Goal: Information Seeking & Learning: Learn about a topic

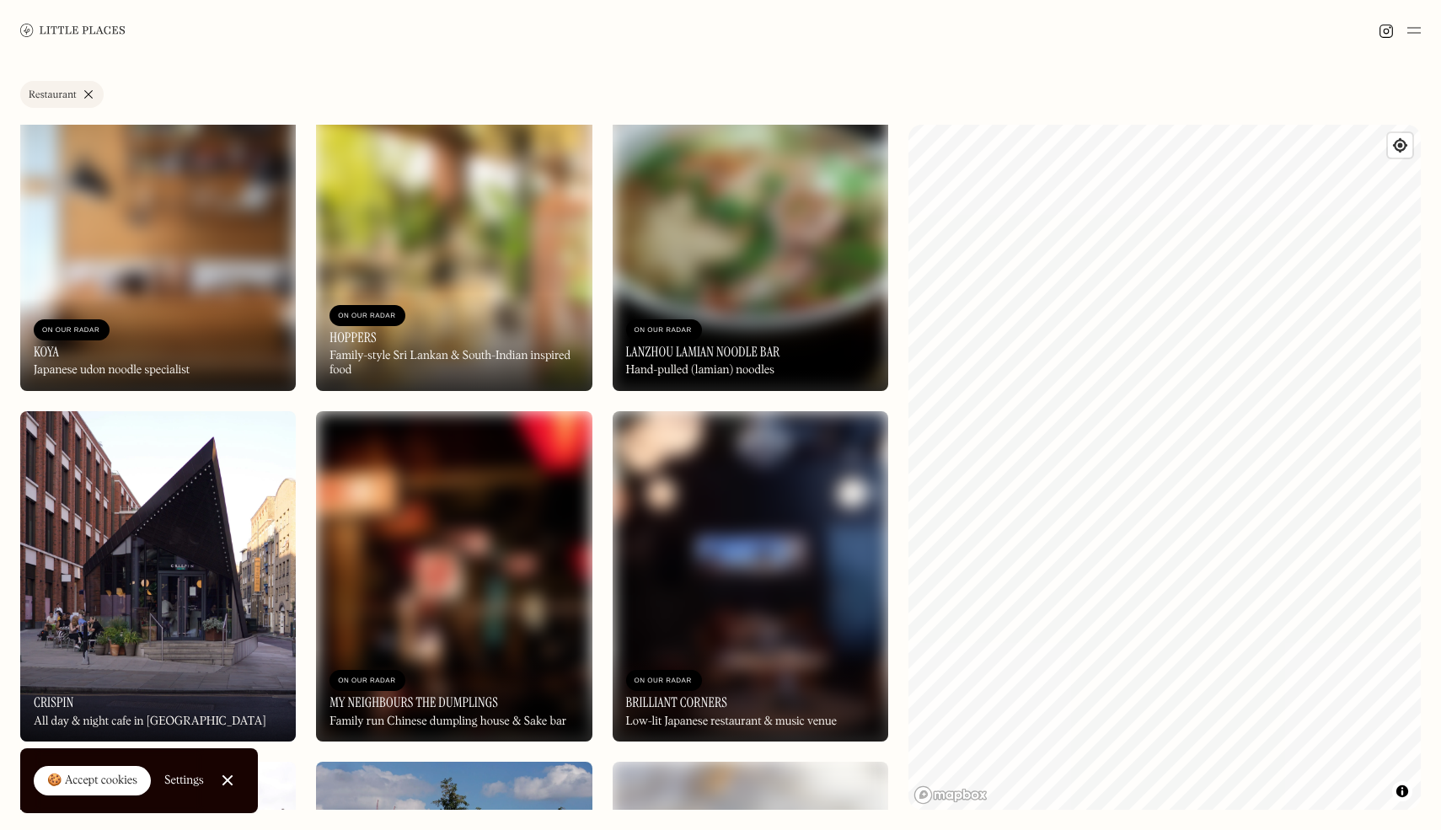
scroll to position [15992, 0]
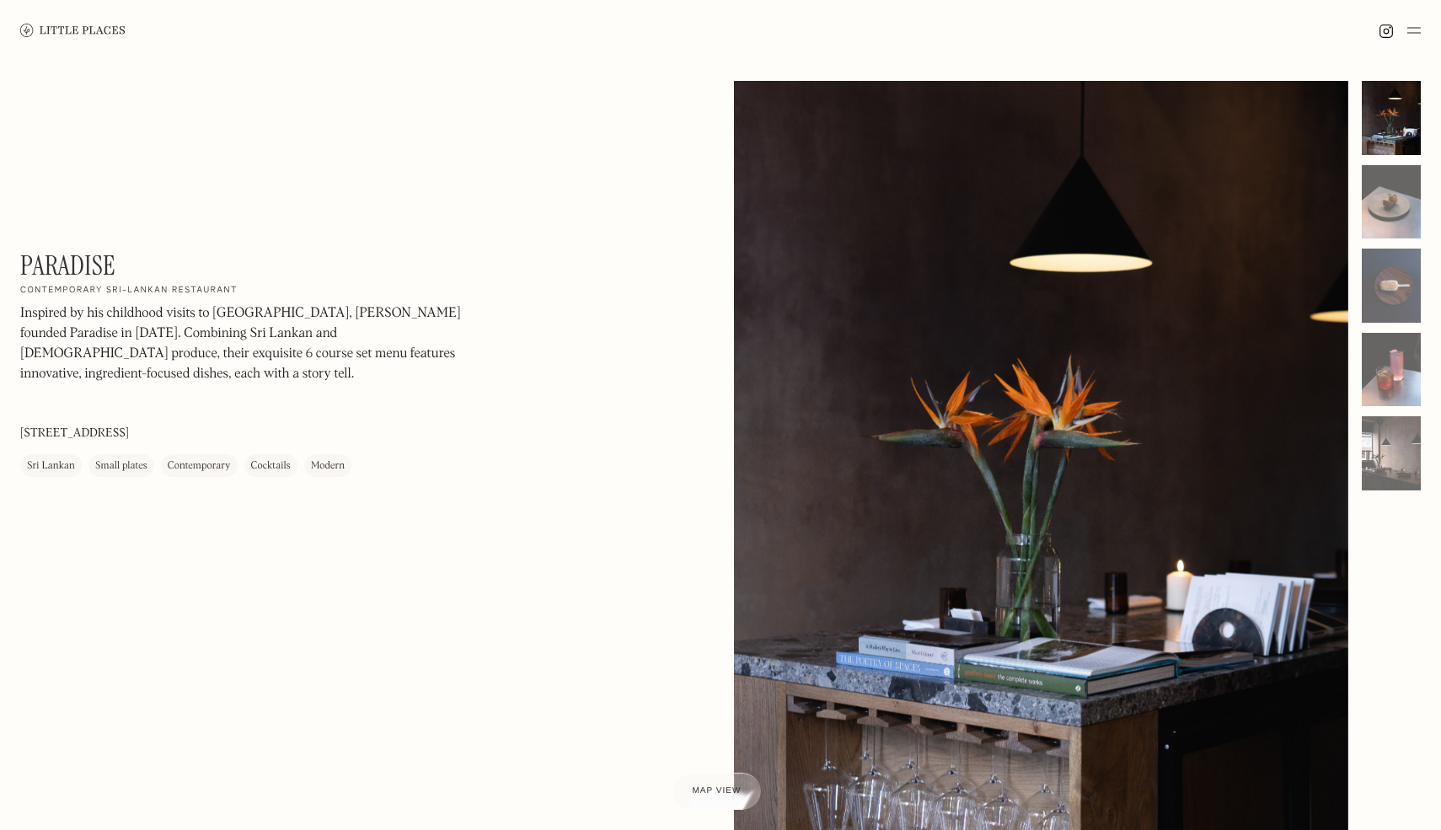
click at [50, 284] on div "Paradise On Our Radar Contemporary [GEOGRAPHIC_DATA] restaurant Inspired by his…" at bounding box center [247, 362] width 455 height 227
click at [50, 281] on h1 "Paradise" at bounding box center [67, 265] width 95 height 32
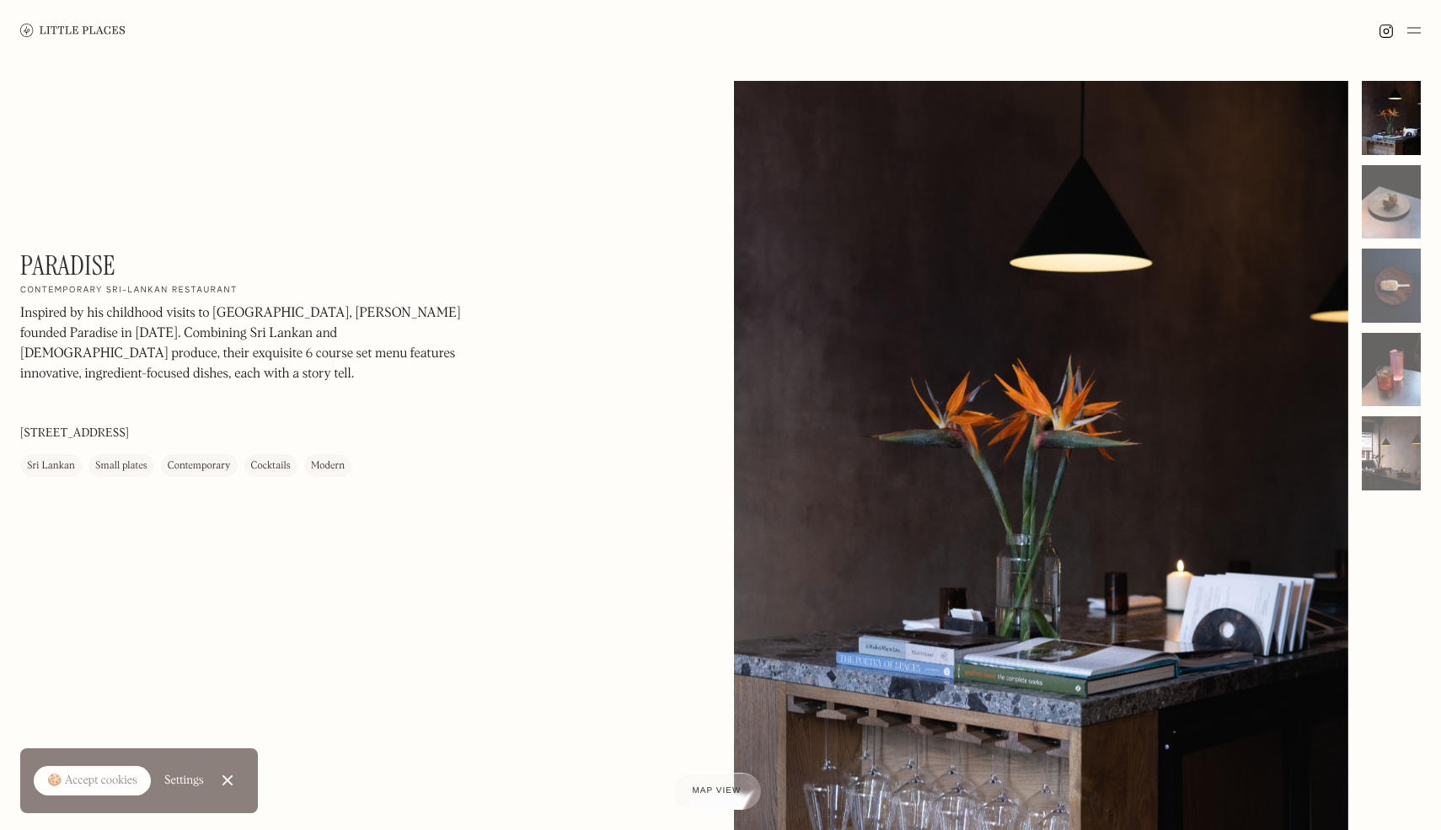
click at [64, 262] on h1 "Paradise" at bounding box center [67, 265] width 95 height 32
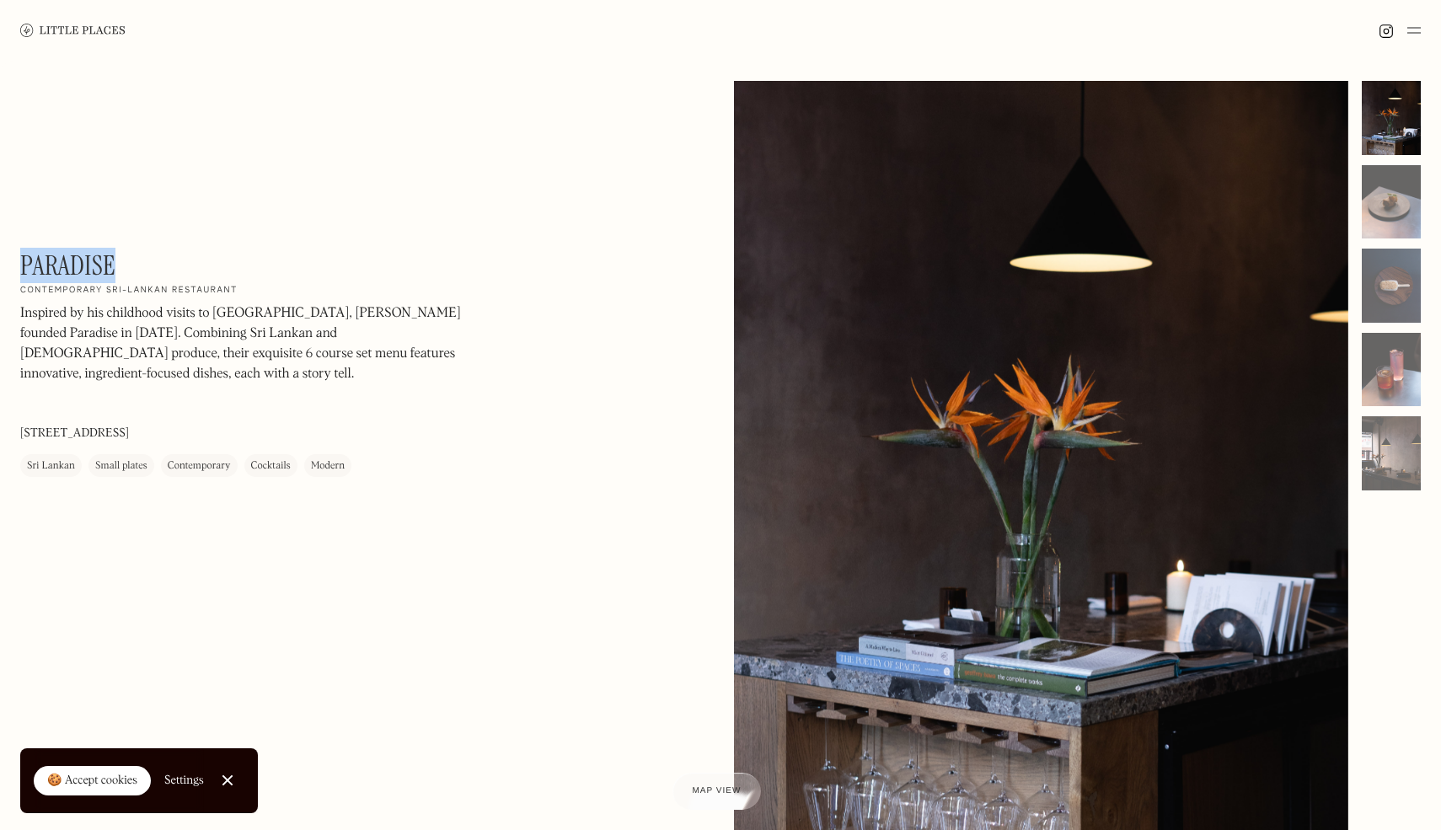
click at [64, 262] on h1 "Paradise" at bounding box center [67, 265] width 95 height 32
copy div "Paradise On Our Radar"
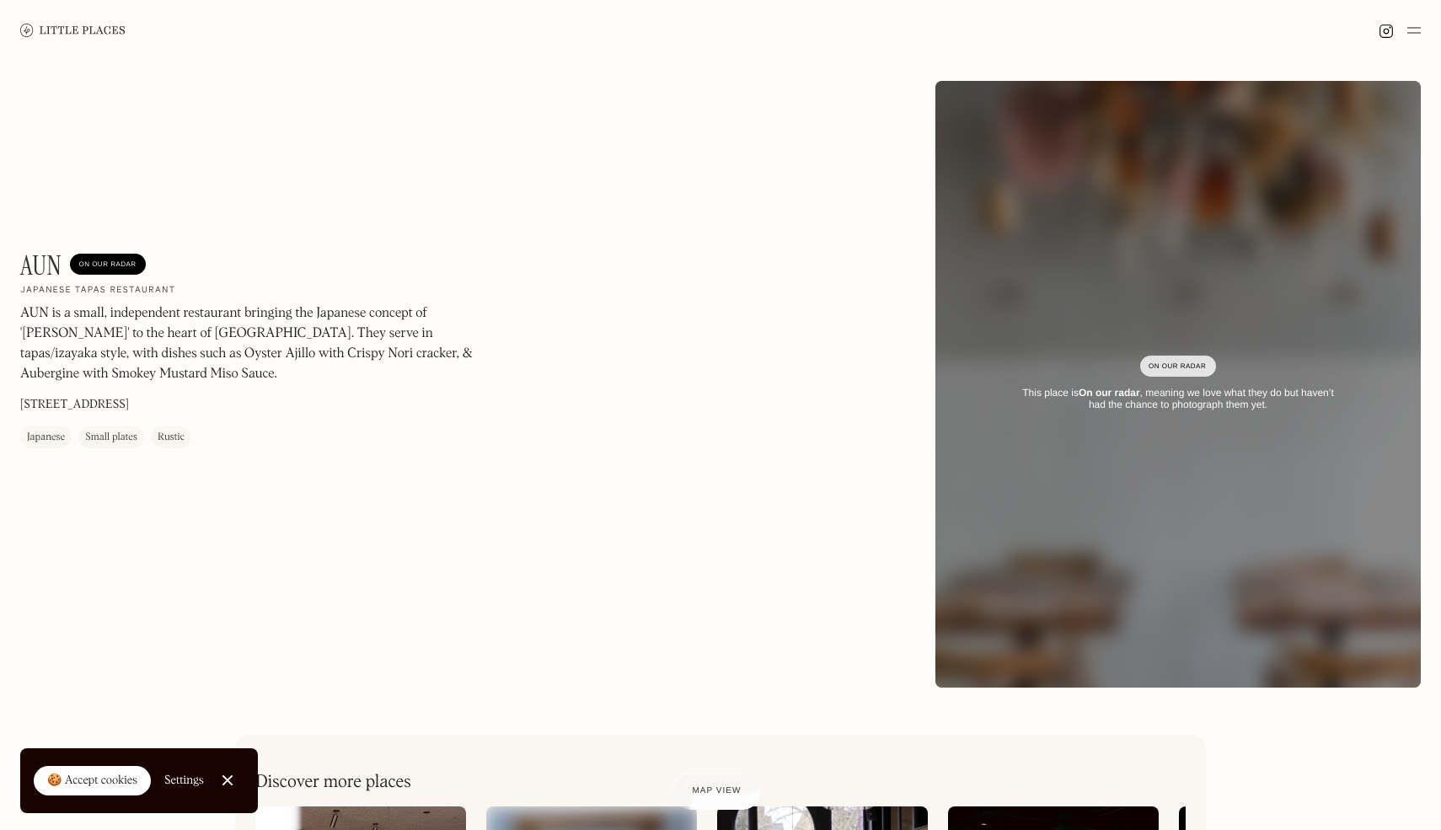
click at [48, 261] on h1 "AUN" at bounding box center [40, 265] width 41 height 32
copy h1 "AUN"
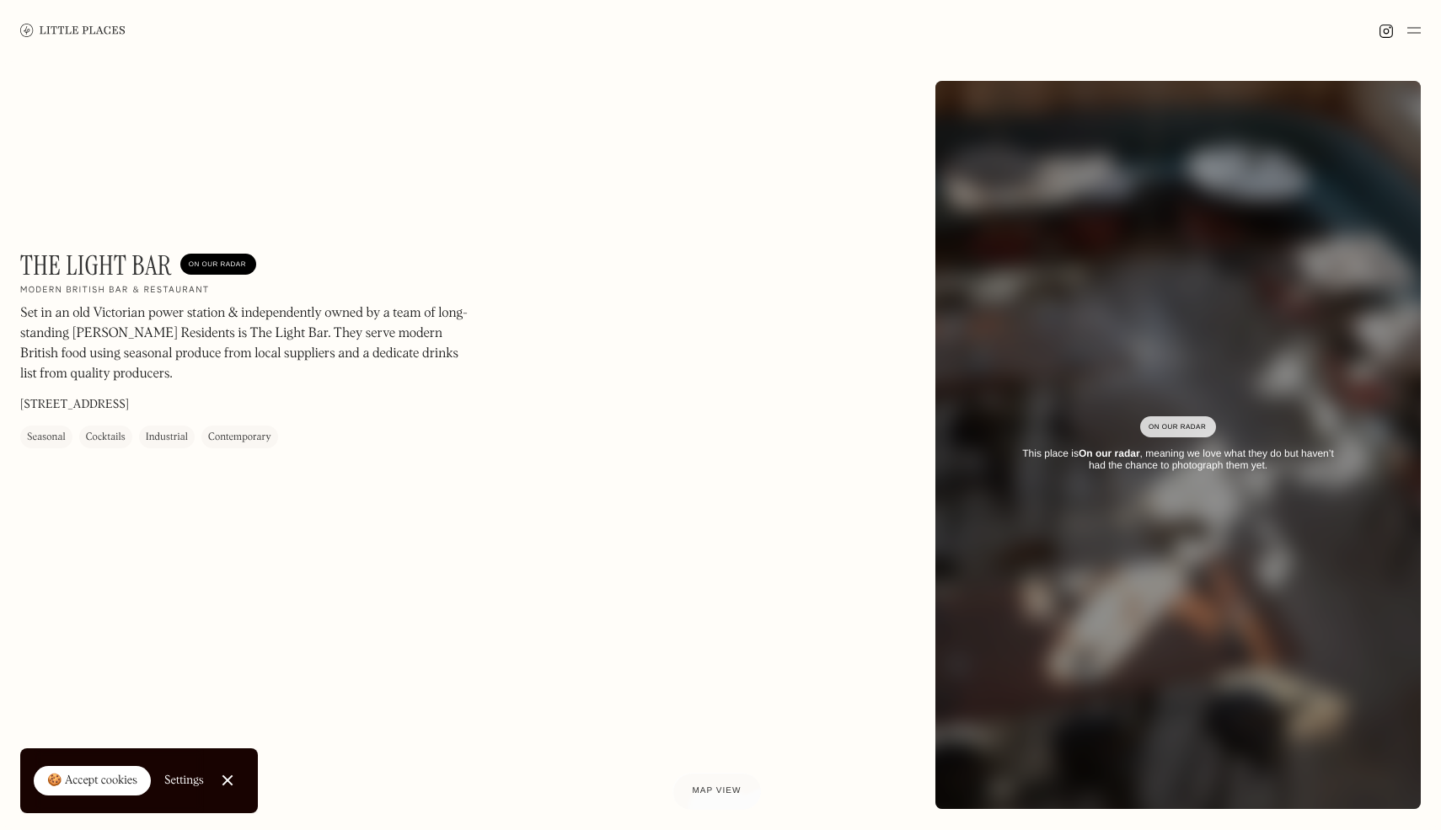
click at [91, 268] on h1 "The Light Bar" at bounding box center [96, 265] width 152 height 32
copy h1 "The Light Bar"
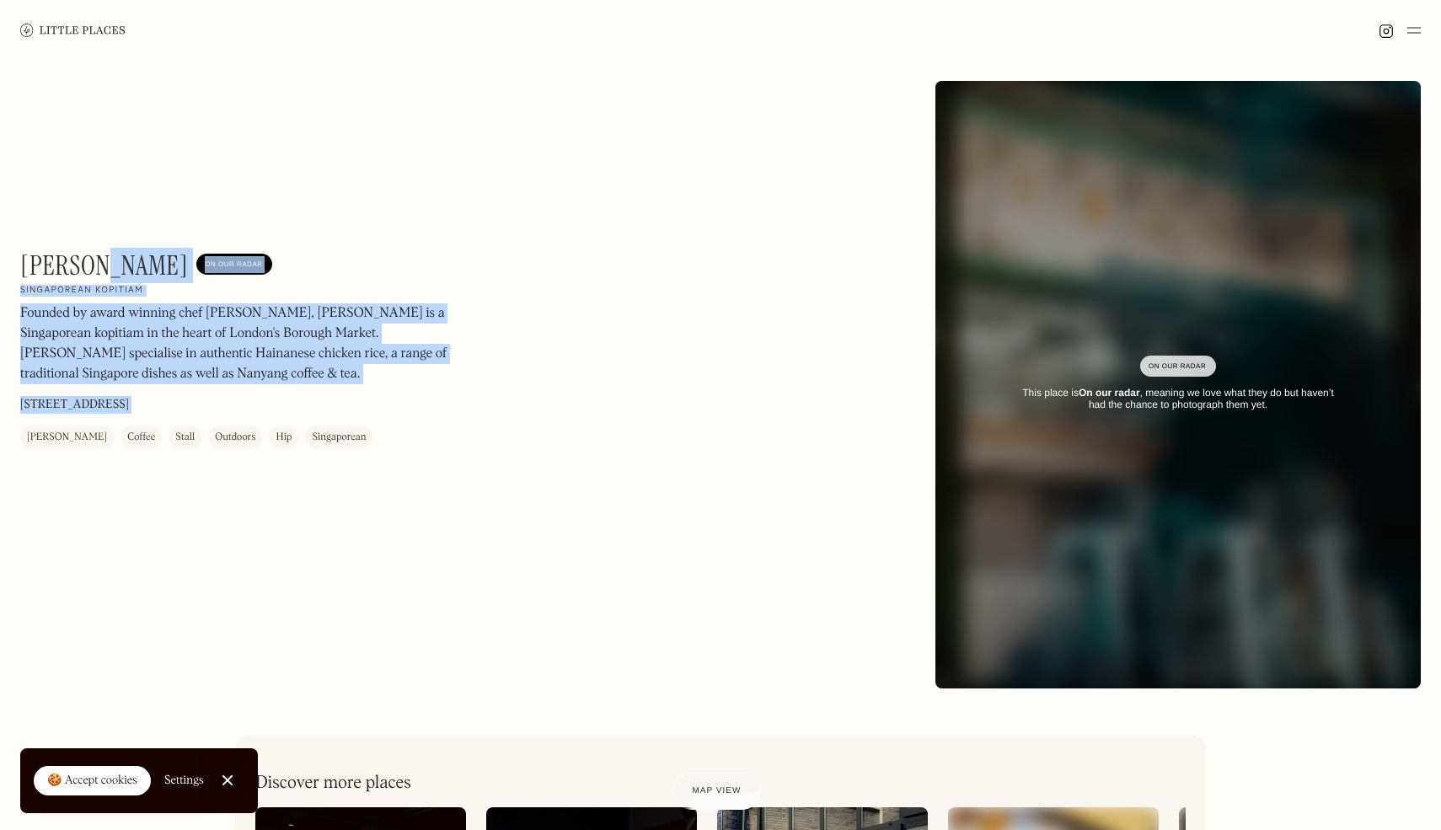
drag, startPoint x: 102, startPoint y: 259, endPoint x: 0, endPoint y: 258, distance: 101.9
click at [0, 258] on div "[PERSON_NAME] On Our Radar Singaporean kopitiam Founded by award winning chef […" at bounding box center [720, 385] width 1441 height 648
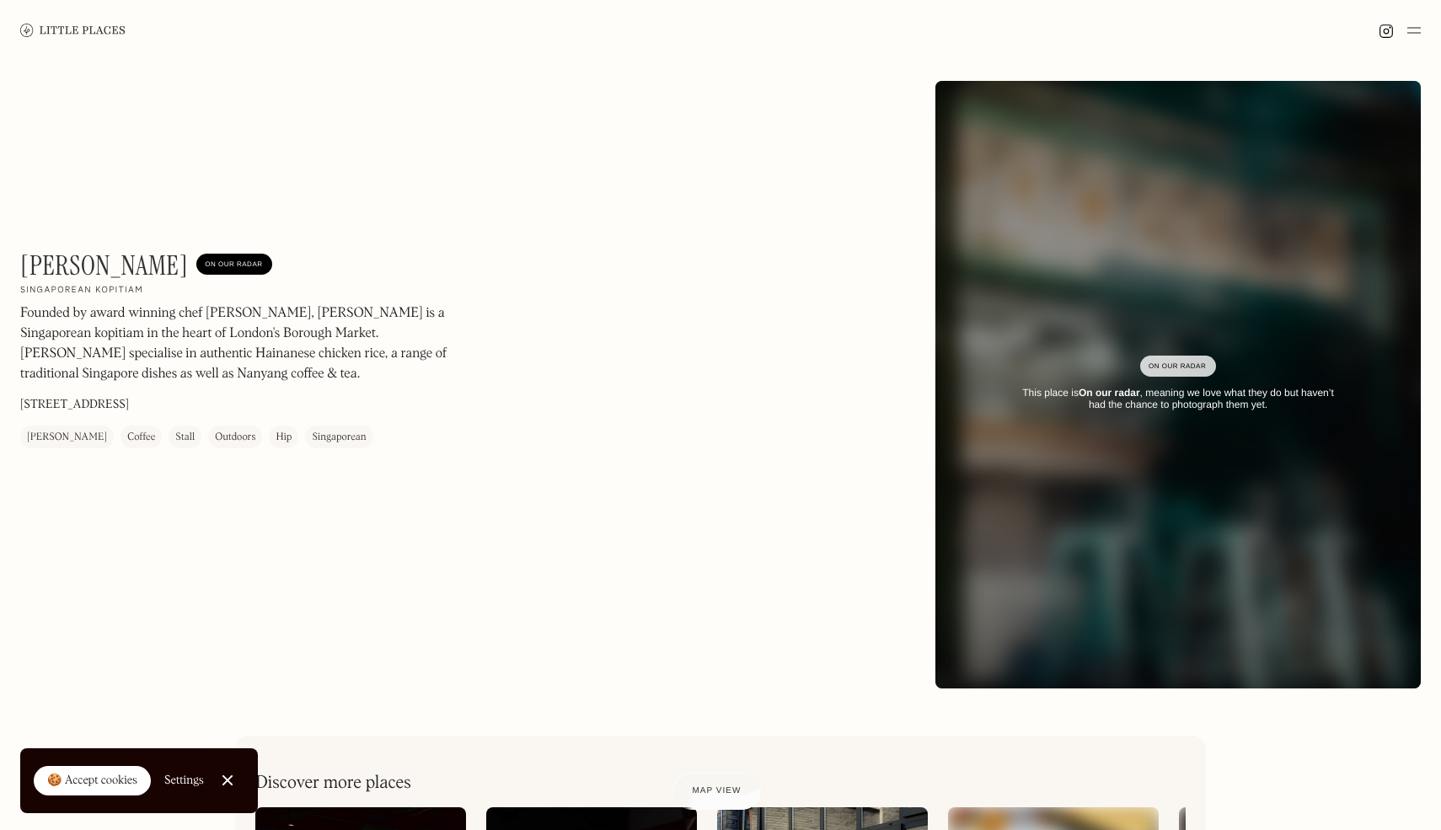
click at [40, 262] on h1 "[PERSON_NAME]" at bounding box center [104, 265] width 168 height 32
copy h1 "[PERSON_NAME]"
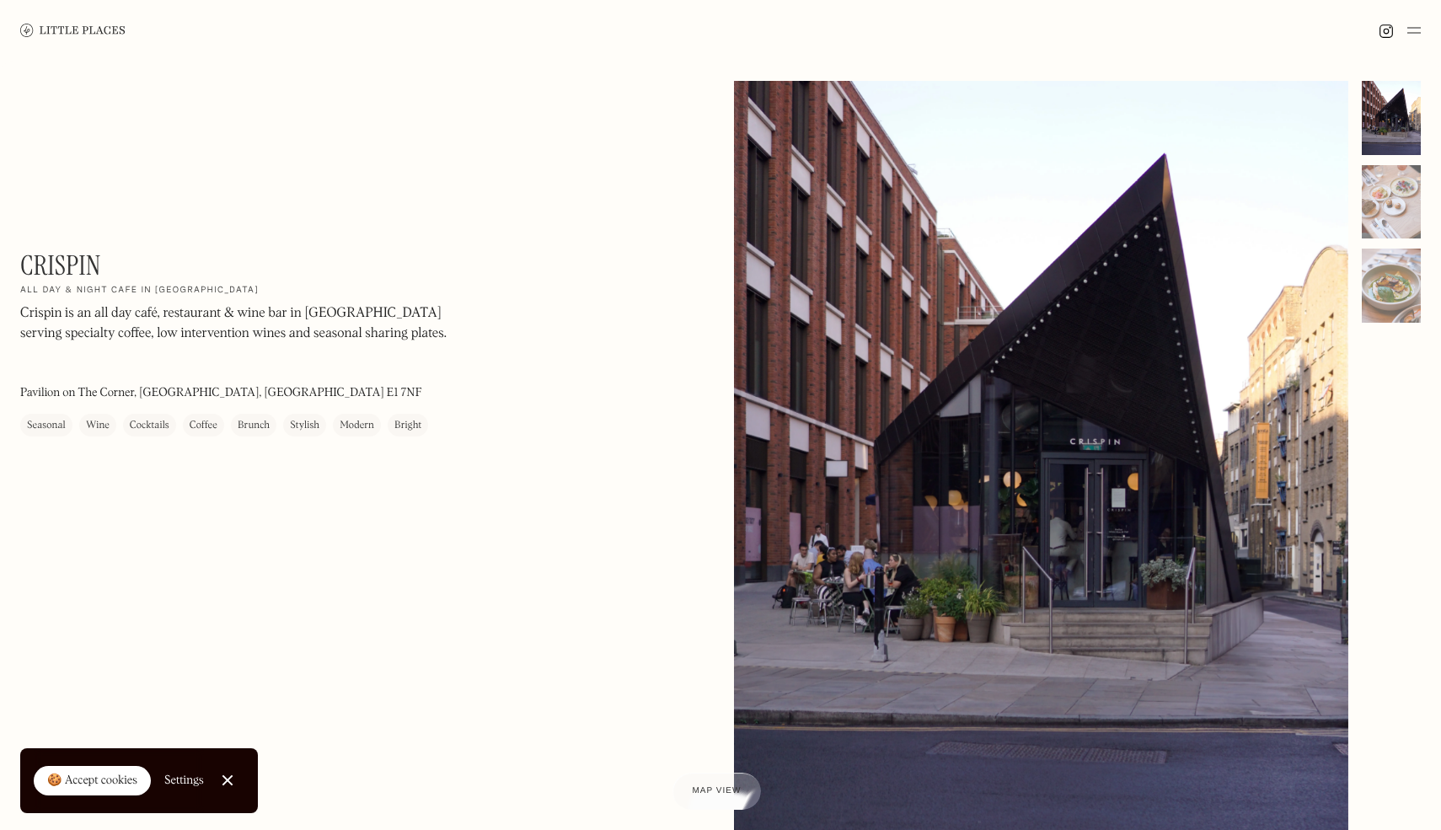
click at [54, 270] on h1 "Crispin" at bounding box center [60, 265] width 81 height 32
copy div "Crispin On Our Radar"
